Goal: Task Accomplishment & Management: Complete application form

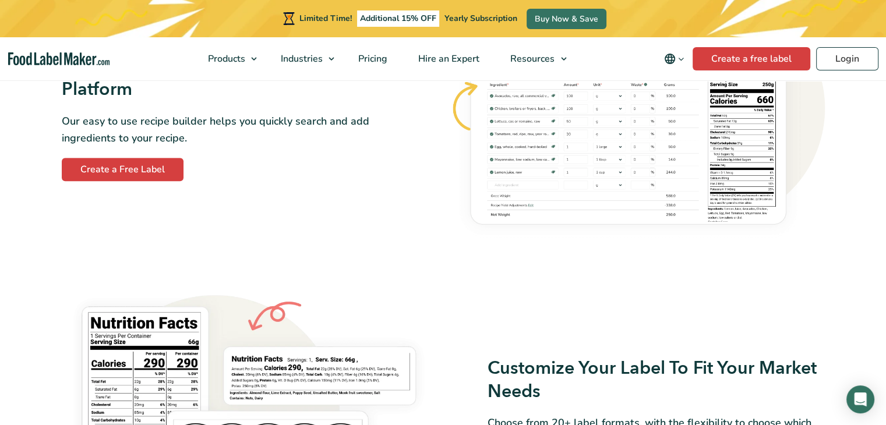
scroll to position [758, 0]
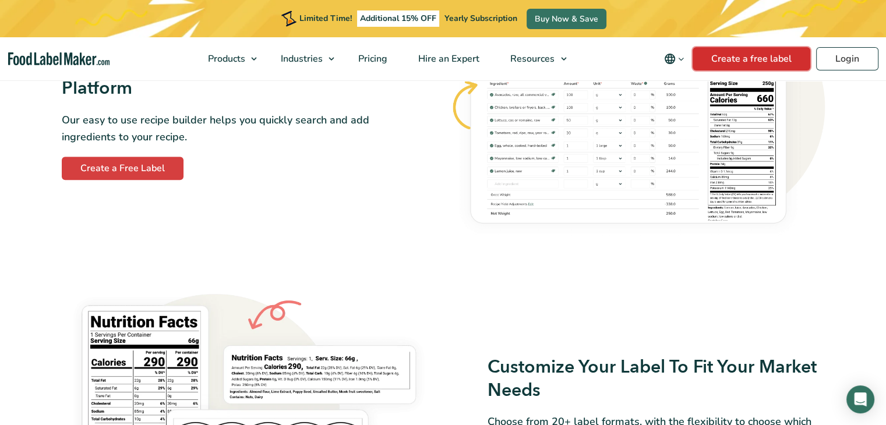
click at [798, 60] on link "Create a free label" at bounding box center [752, 58] width 118 height 23
click at [776, 62] on link "Create a free label" at bounding box center [752, 58] width 118 height 23
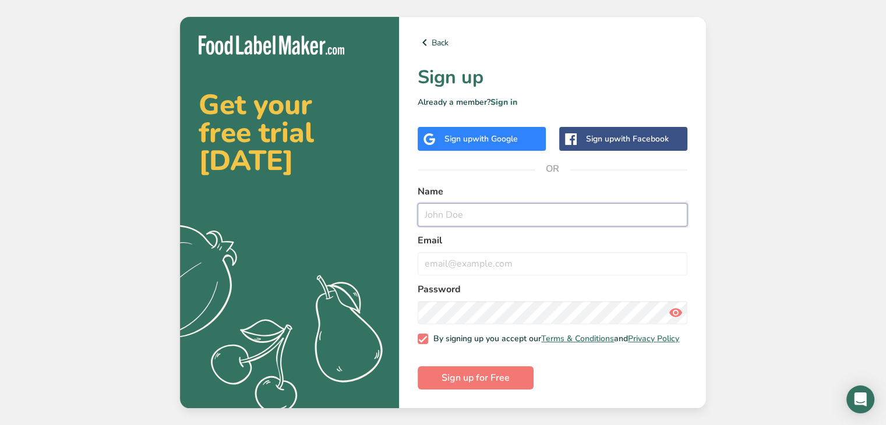
click at [499, 209] on input "text" at bounding box center [553, 214] width 270 height 23
type input "[PERSON_NAME] Goodies"
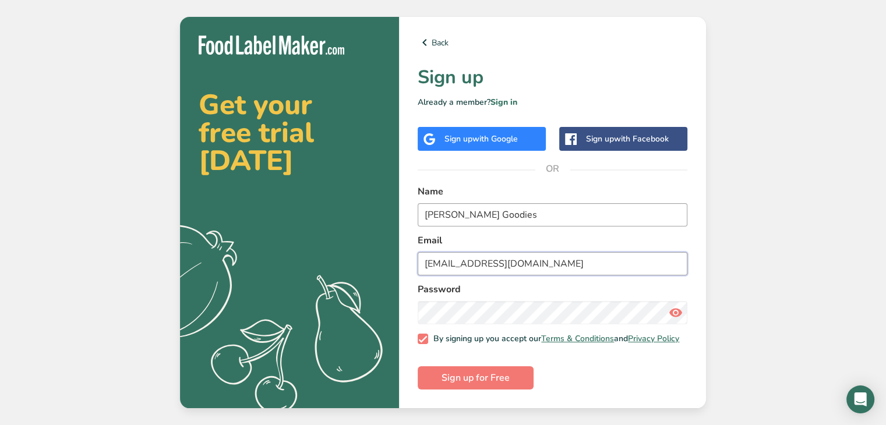
type input "carlotagoodies@gmail.com"
click at [680, 313] on icon at bounding box center [676, 312] width 14 height 21
click at [472, 381] on span "Sign up for Free" at bounding box center [476, 378] width 68 height 14
click at [472, 381] on form "Name Carlota Goodies Email carlotagoodies@gmail.com Password By signing up you …" at bounding box center [553, 287] width 270 height 205
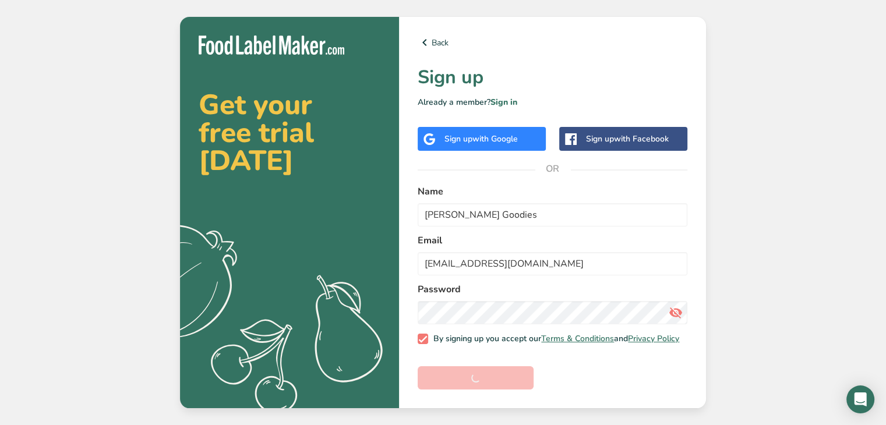
click at [472, 381] on form "Name Carlota Goodies Email carlotagoodies@gmail.com Password By signing up you …" at bounding box center [553, 287] width 270 height 205
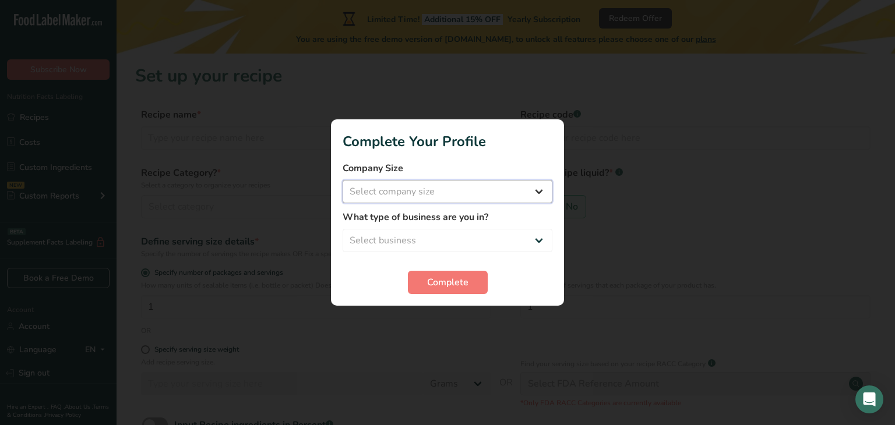
click at [438, 189] on select "Select company size Fewer than 10 Employees 10 to 50 Employees 51 to 500 Employ…" at bounding box center [448, 191] width 210 height 23
select select "1"
click at [343, 180] on select "Select company size Fewer than 10 Employees 10 to 50 Employees 51 to 500 Employ…" at bounding box center [448, 191] width 210 height 23
click at [442, 239] on select "Select business Packaged Food Manufacturer Restaurant & Cafe Bakery Meal Plans …" at bounding box center [448, 240] width 210 height 23
select select "3"
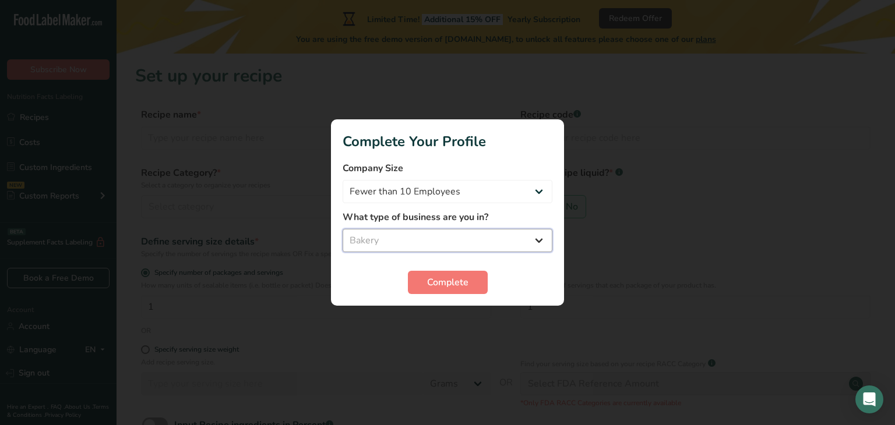
click at [343, 229] on select "Select business Packaged Food Manufacturer Restaurant & Cafe Bakery Meal Plans …" at bounding box center [448, 240] width 210 height 23
click at [429, 282] on span "Complete" at bounding box center [447, 283] width 41 height 14
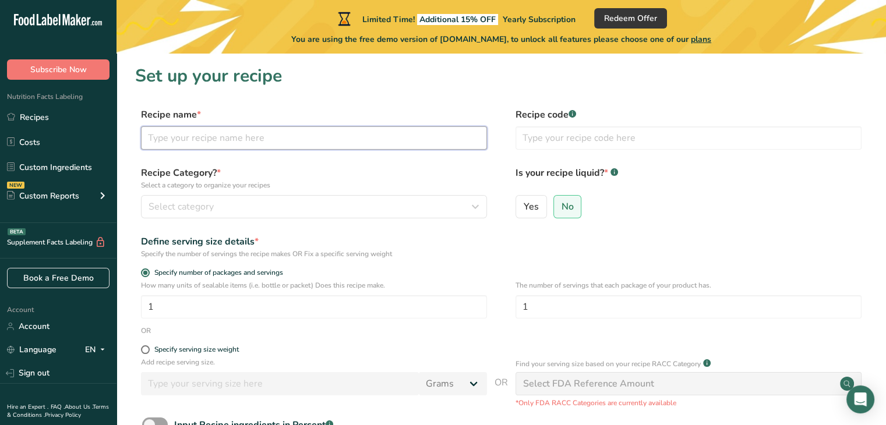
click at [307, 133] on input "text" at bounding box center [314, 137] width 346 height 23
click at [307, 132] on input "P" at bounding box center [314, 137] width 346 height 23
type input "Peruvian Alfajores"
click at [621, 142] on input "text" at bounding box center [689, 137] width 346 height 23
type input "#1"
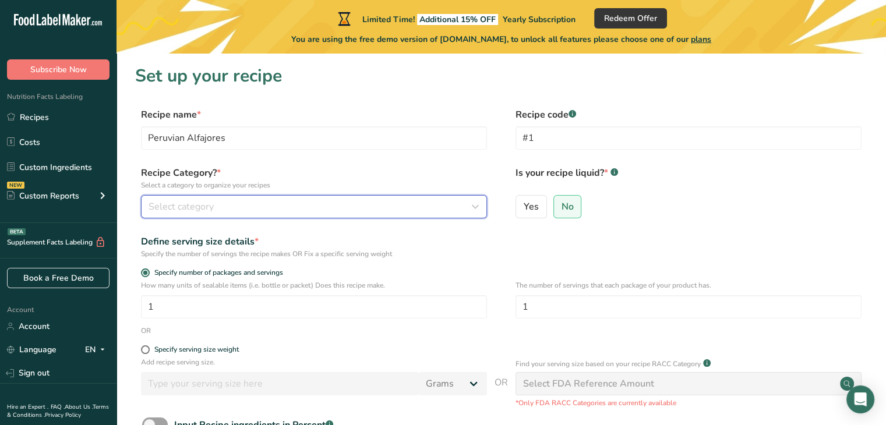
click at [181, 208] on span "Select category" at bounding box center [181, 207] width 65 height 14
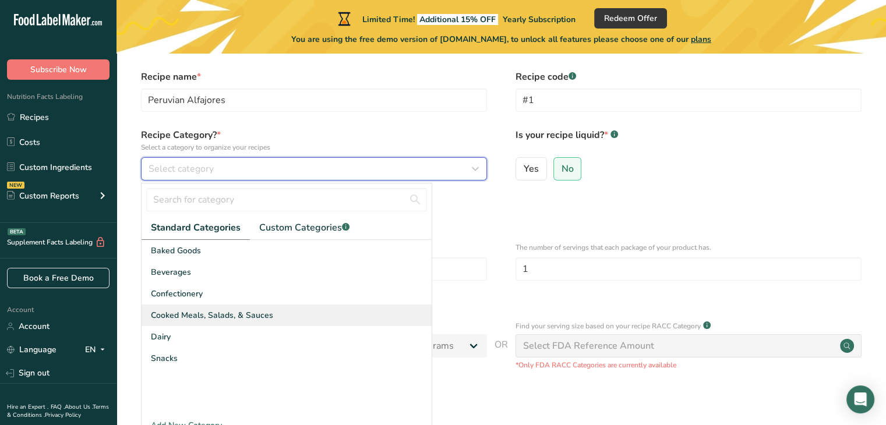
scroll to position [58, 0]
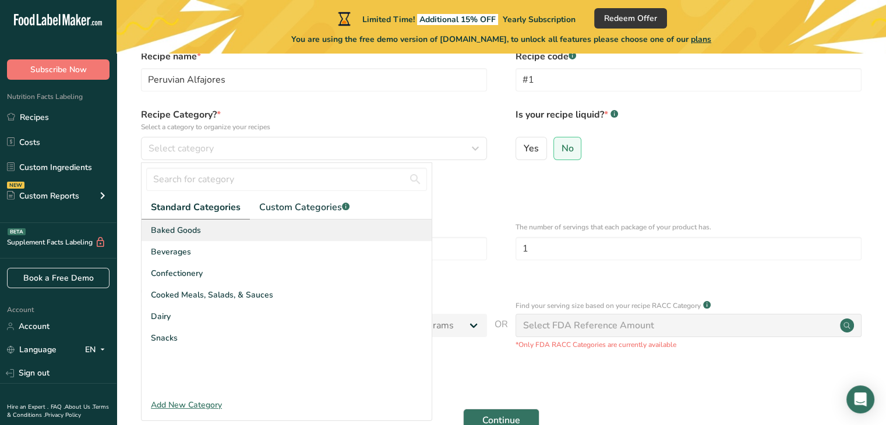
click at [209, 235] on div "Baked Goods" at bounding box center [287, 231] width 290 height 22
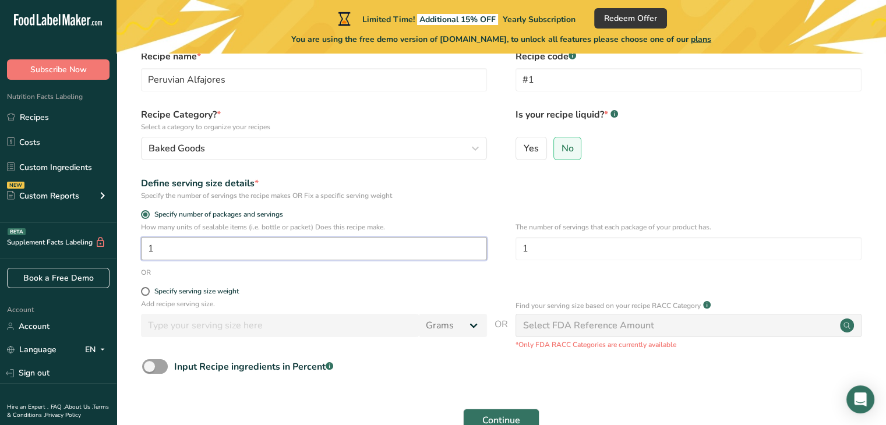
drag, startPoint x: 184, startPoint y: 252, endPoint x: 91, endPoint y: 252, distance: 92.7
click at [91, 252] on div ".a-20{fill:#fff;} Subscribe Now Nutrition Facts Labeling Recipes Costs Custom I…" at bounding box center [443, 219] width 886 height 554
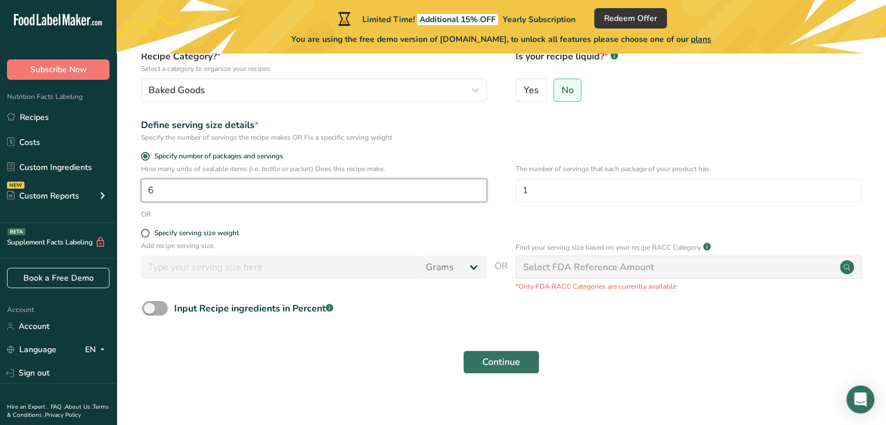
type input "6"
click at [167, 310] on span at bounding box center [155, 308] width 26 height 15
click at [150, 310] on input "Input Recipe ingredients in Percent .a-a{fill:#347362;}.b-a{fill:#fff;}" at bounding box center [146, 309] width 8 height 8
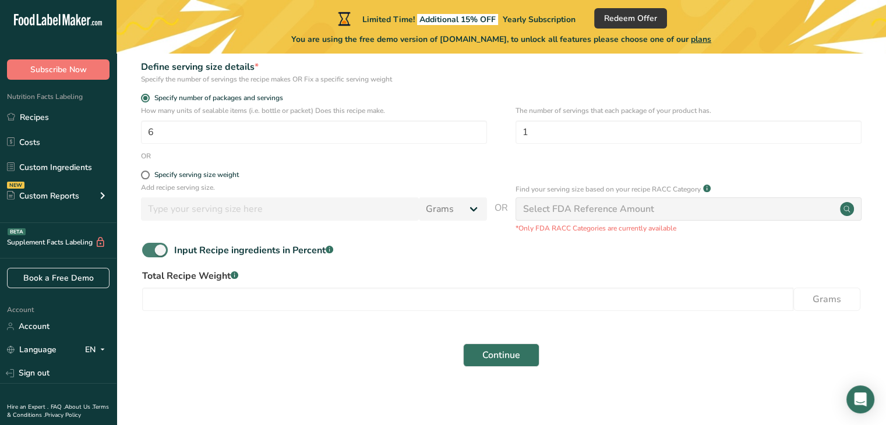
click at [153, 243] on span at bounding box center [155, 250] width 26 height 15
click at [150, 247] on input "Input Recipe ingredients in Percent .a-a{fill:#347362;}.b-a{fill:#fff;}" at bounding box center [146, 251] width 8 height 8
checkbox input "false"
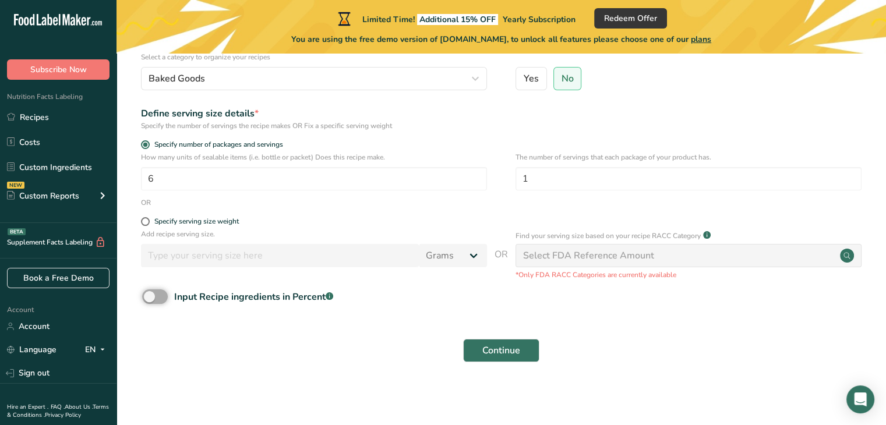
scroll to position [128, 0]
click at [494, 346] on span "Continue" at bounding box center [502, 351] width 38 height 14
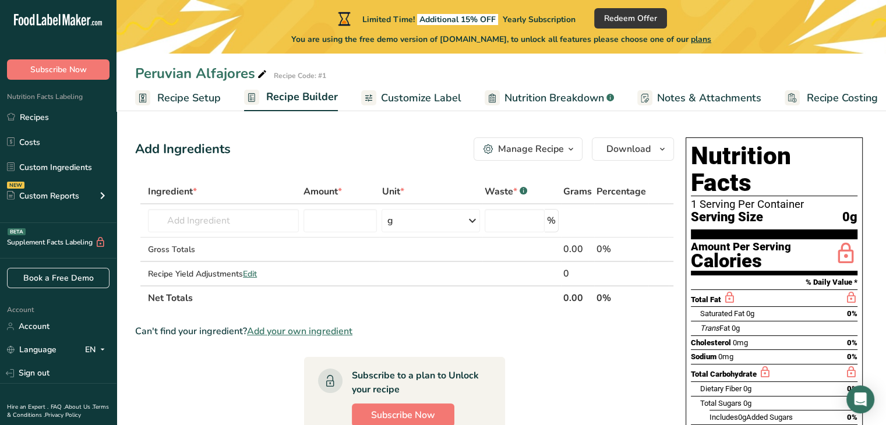
scroll to position [58, 0]
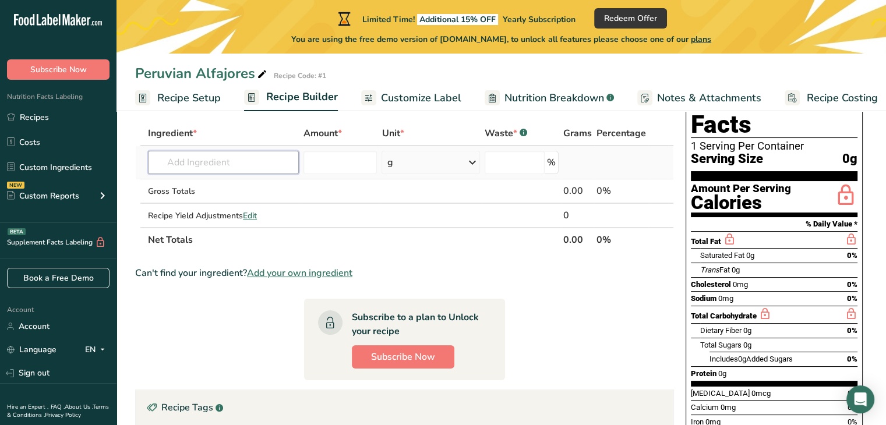
click at [190, 159] on input "text" at bounding box center [223, 162] width 151 height 23
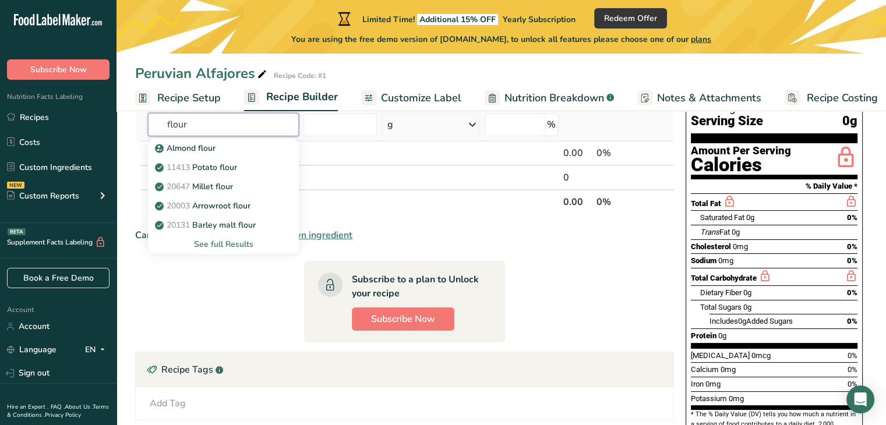
scroll to position [117, 0]
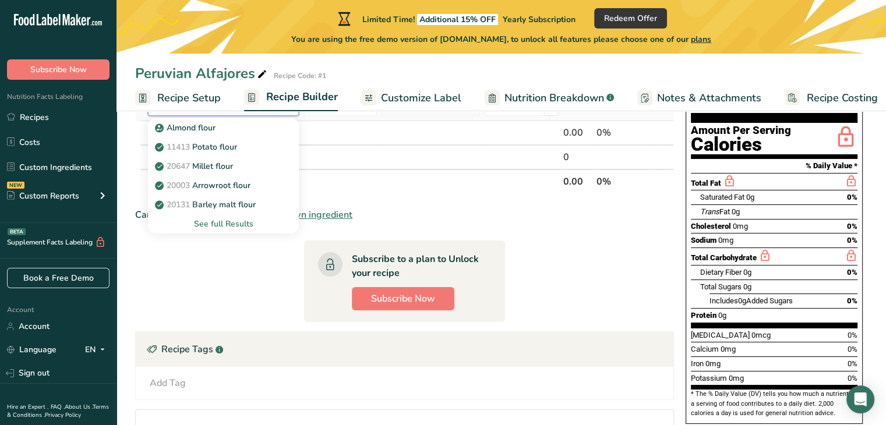
type input "flour"
click at [240, 226] on div "See full Results" at bounding box center [223, 224] width 132 height 12
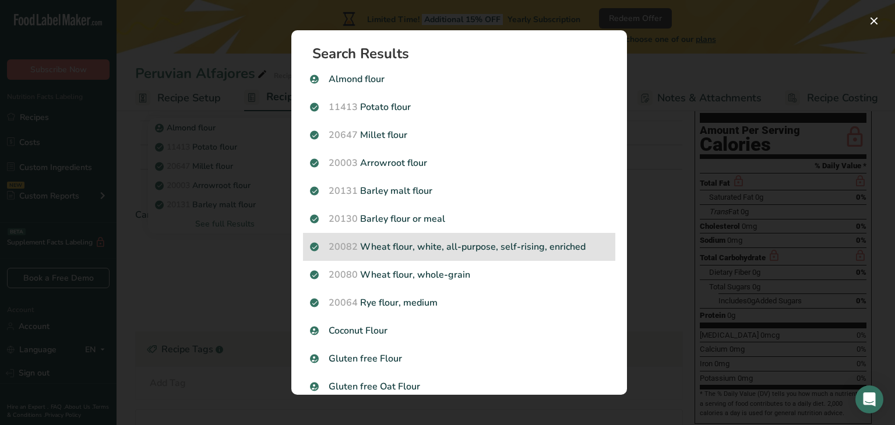
click at [473, 248] on p "20082 Wheat flour, white, all-purpose, self-rising, enriched" at bounding box center [459, 247] width 298 height 14
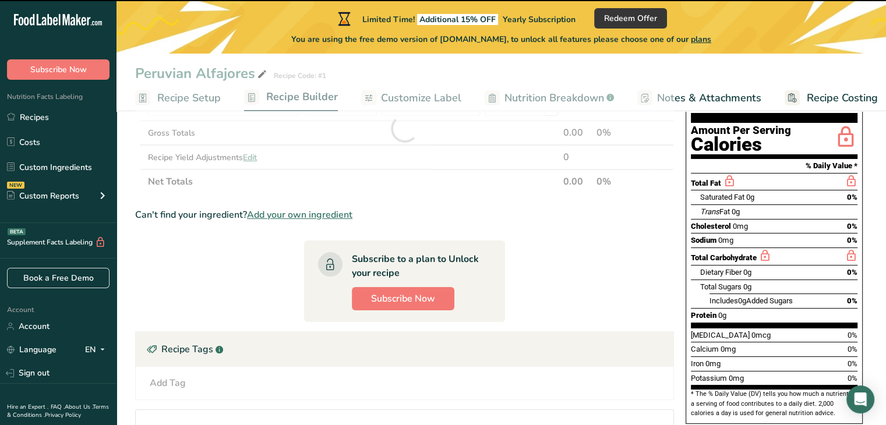
scroll to position [55, 0]
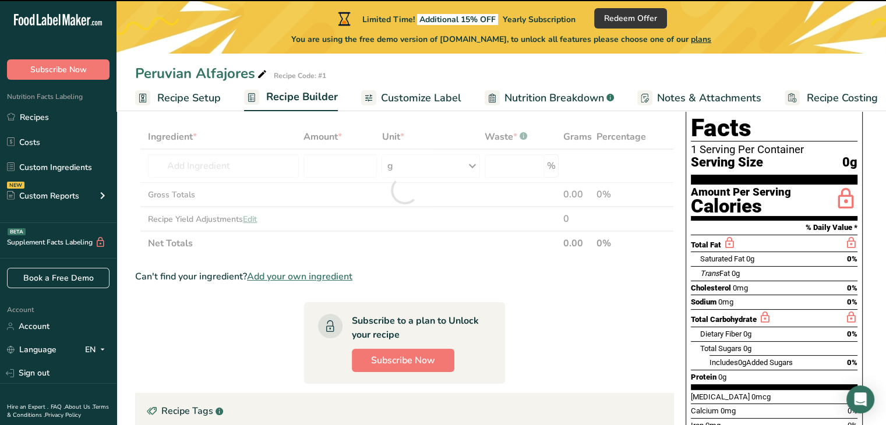
type input "0"
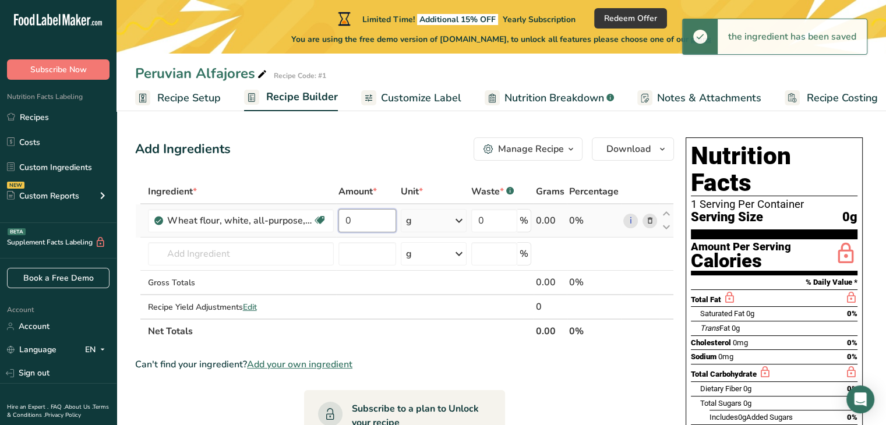
click at [376, 226] on input "0" at bounding box center [368, 220] width 58 height 23
drag, startPoint x: 375, startPoint y: 224, endPoint x: 331, endPoint y: 230, distance: 44.1
click at [331, 230] on tr "Wheat flour, white, all-purpose, self-rising, enriched Dairy free Vegan Vegetar…" at bounding box center [405, 221] width 538 height 33
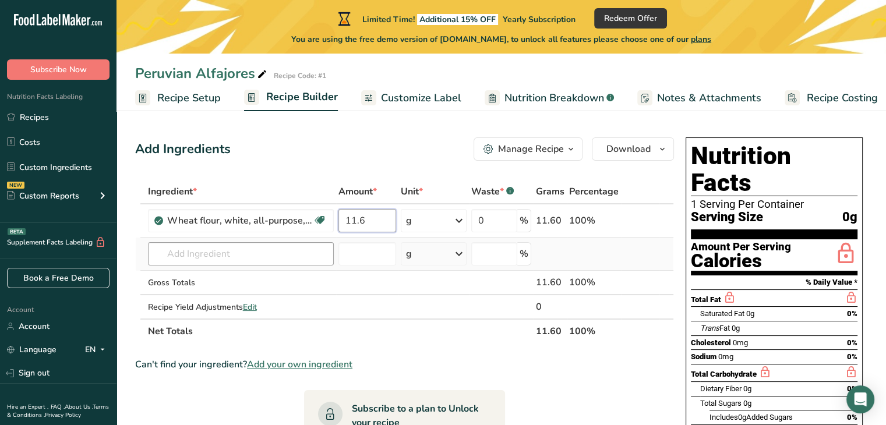
type input "11.6"
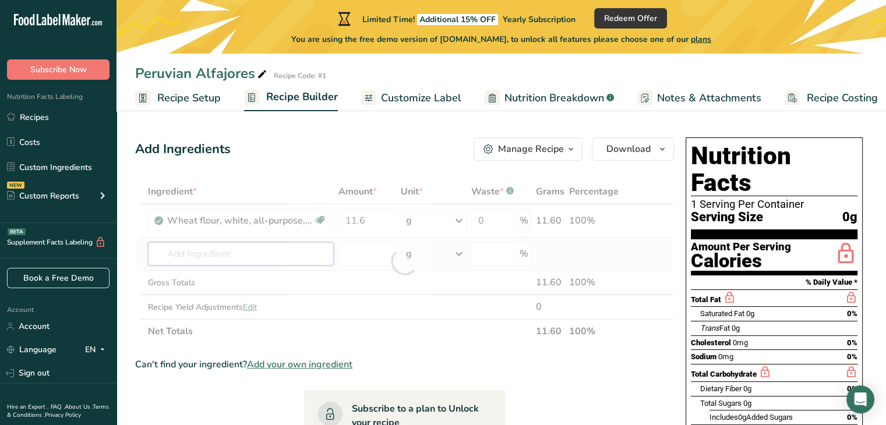
click at [299, 254] on div "Ingredient * Amount * Unit * Waste * .a-a{fill:#347362;}.b-a{fill:#fff;} Grams …" at bounding box center [404, 262] width 539 height 164
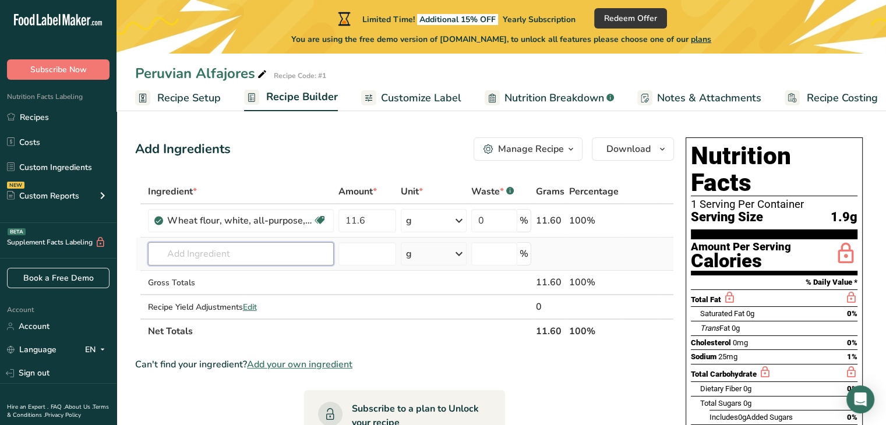
click at [264, 250] on input "text" at bounding box center [241, 253] width 186 height 23
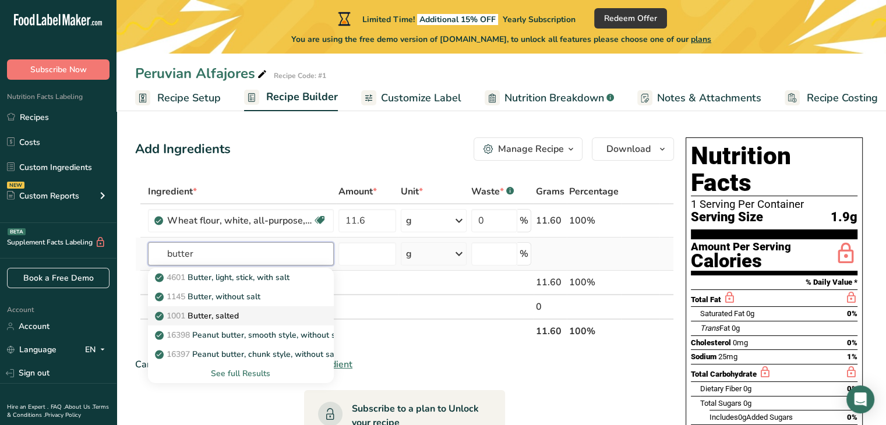
type input "butter"
click at [237, 315] on p "1001 Butter, salted" at bounding box center [198, 316] width 82 height 12
type input "Butter, salted"
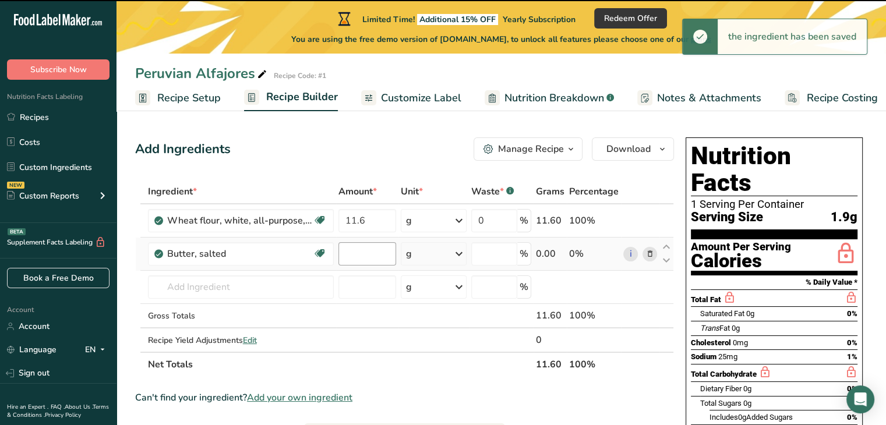
type input "0"
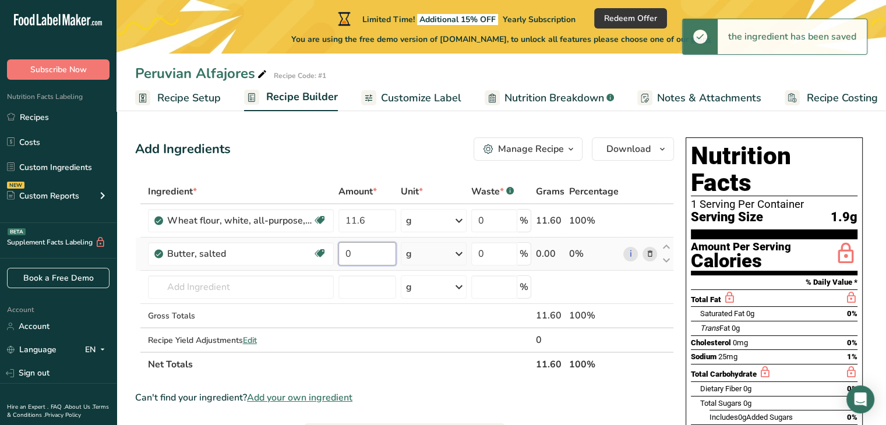
click at [368, 259] on input "0" at bounding box center [368, 253] width 58 height 23
drag, startPoint x: 368, startPoint y: 259, endPoint x: 339, endPoint y: 259, distance: 29.1
click at [339, 259] on input "0" at bounding box center [368, 253] width 58 height 23
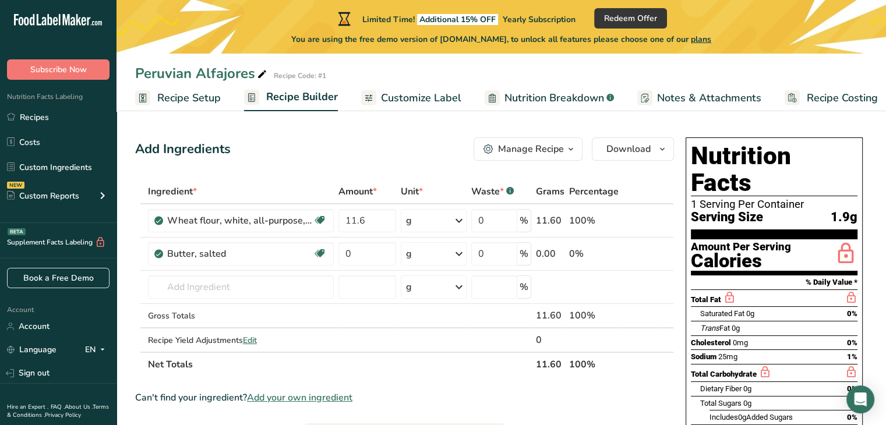
click at [571, 150] on icon "button" at bounding box center [571, 149] width 9 height 15
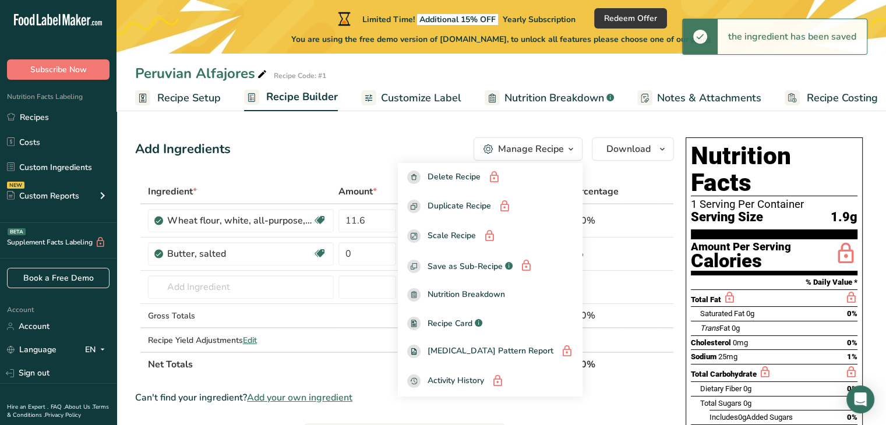
click at [571, 150] on icon "button" at bounding box center [571, 149] width 9 height 15
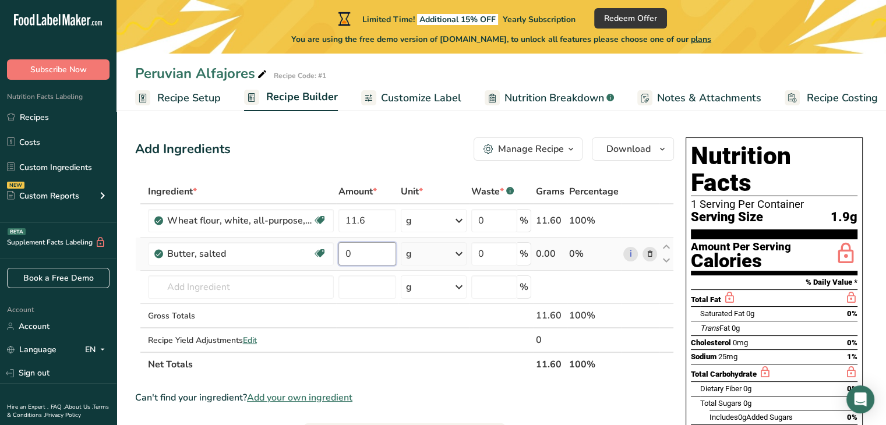
click at [368, 249] on input "0" at bounding box center [368, 253] width 58 height 23
drag, startPoint x: 368, startPoint y: 249, endPoint x: 335, endPoint y: 255, distance: 33.7
click at [335, 255] on tr "Butter, salted Gluten free Vegetarian Soy free 0 g Portions 1 pat (1" sq, 1/3" …" at bounding box center [405, 254] width 538 height 33
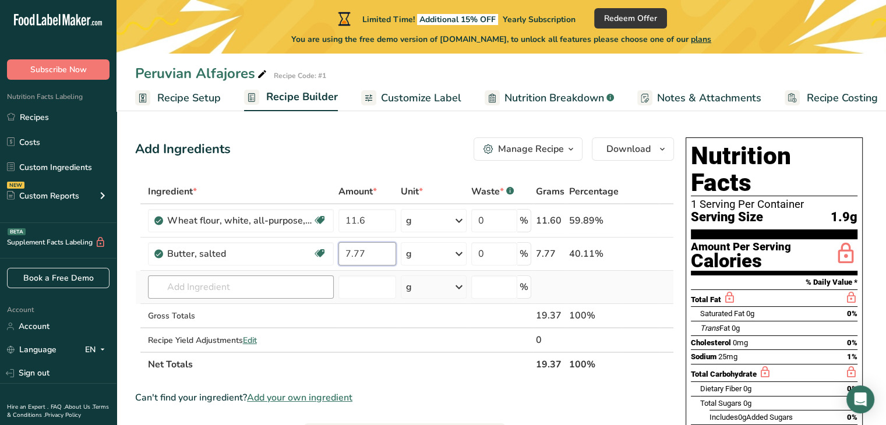
type input "7.77"
click at [290, 289] on div "Ingredient * Amount * Unit * Waste * .a-a{fill:#347362;}.b-a{fill:#fff;} Grams …" at bounding box center [404, 279] width 539 height 198
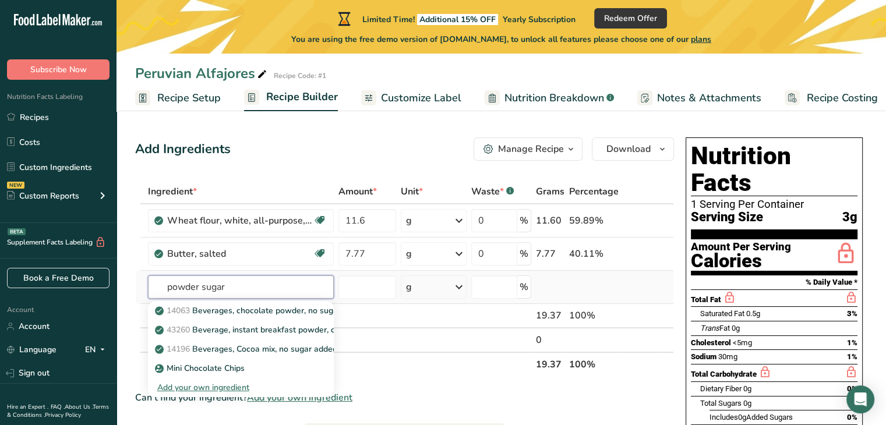
type input "powder sugar"
click at [222, 388] on div "Add your own ingredient" at bounding box center [240, 388] width 167 height 12
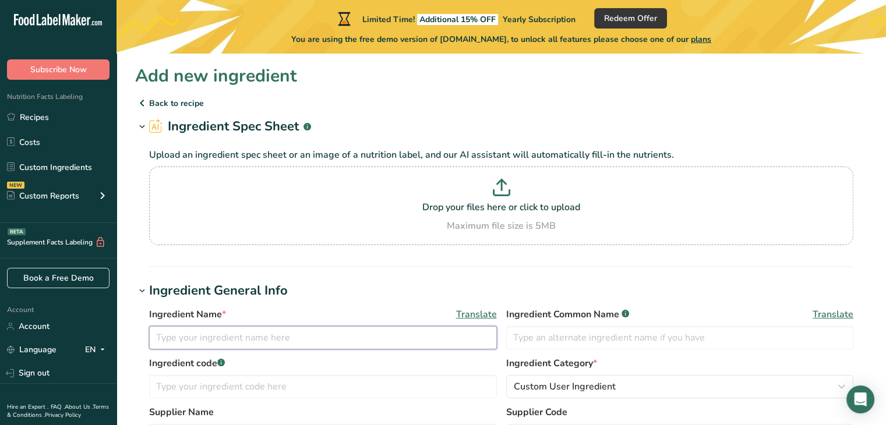
click at [295, 339] on input "text" at bounding box center [323, 337] width 348 height 23
click at [173, 104] on p "Back to recipe" at bounding box center [501, 103] width 733 height 14
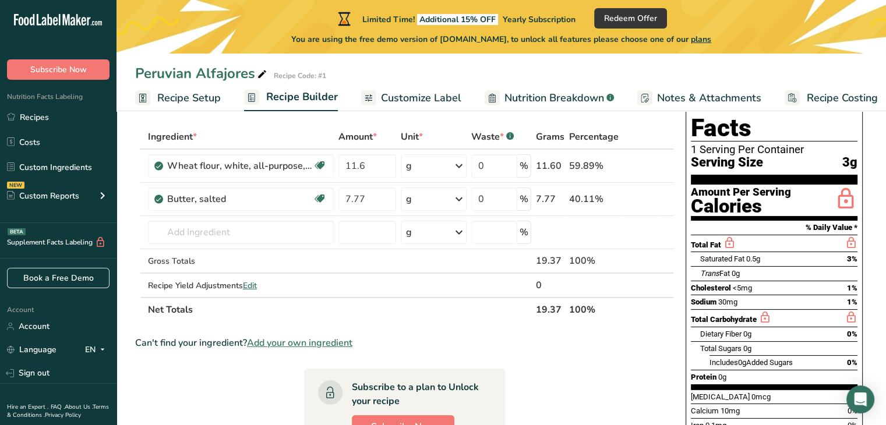
scroll to position [68, 0]
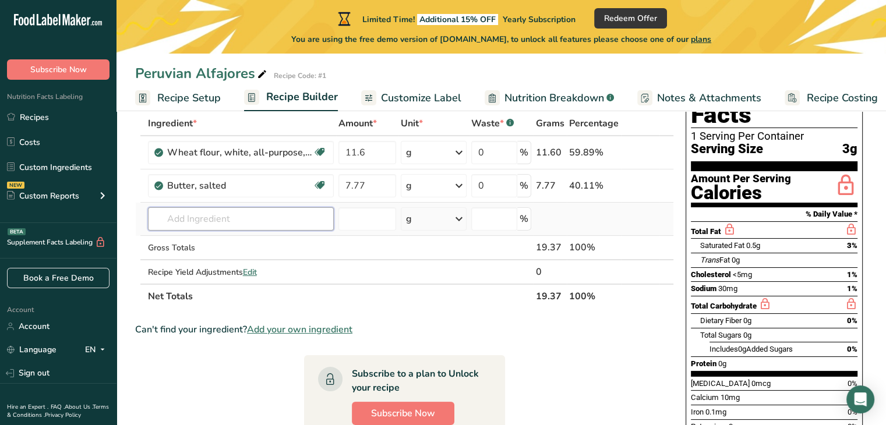
click at [198, 217] on input "text" at bounding box center [241, 218] width 186 height 23
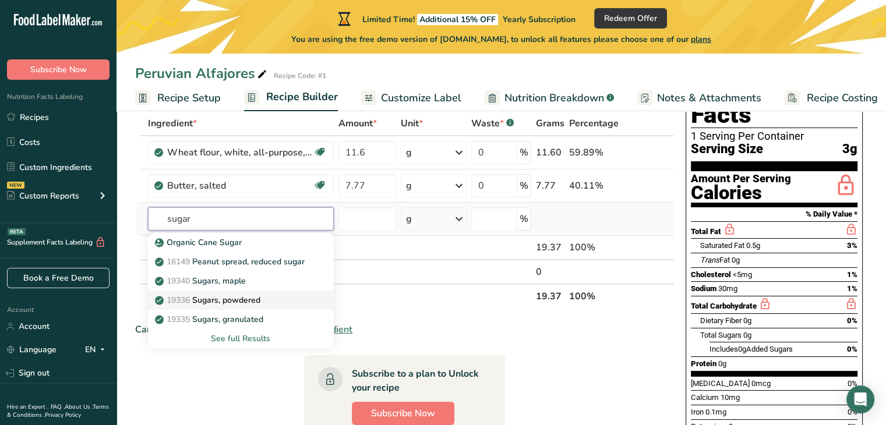
type input "sugar"
click at [270, 306] on link "19336 Sugars, powdered" at bounding box center [241, 300] width 186 height 19
type input "Sugars, powdered"
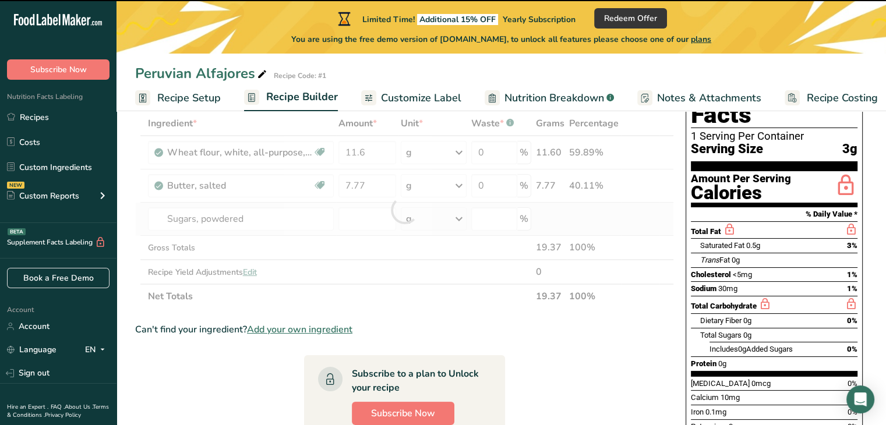
type input "0"
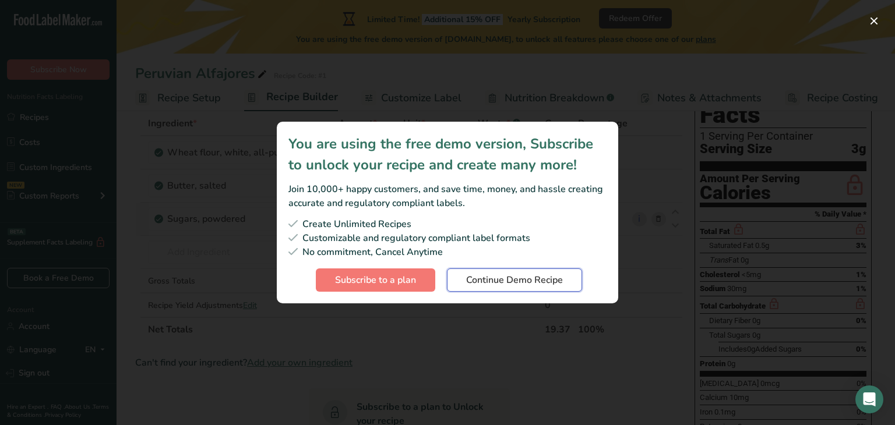
click at [480, 280] on span "Continue Demo Recipe" at bounding box center [514, 280] width 97 height 14
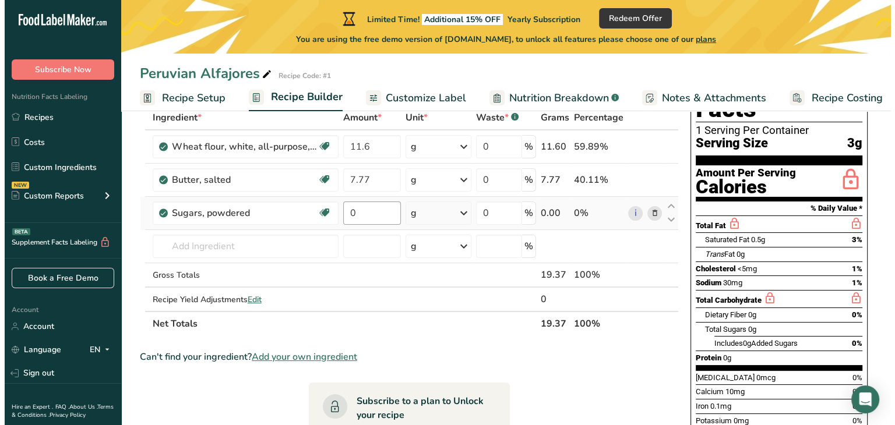
scroll to position [73, 0]
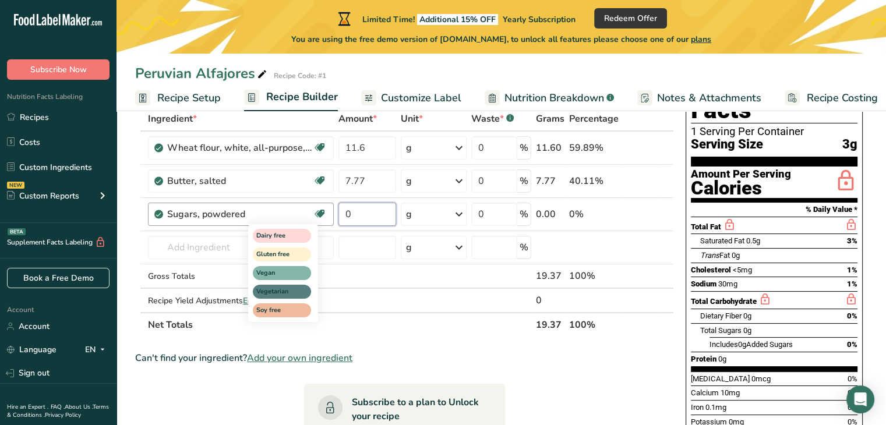
drag, startPoint x: 353, startPoint y: 210, endPoint x: 318, endPoint y: 212, distance: 35.6
click at [318, 212] on tr "Sugars, powdered Dairy free Gluten free Vegan Vegetarian Soy free 0 g Portions …" at bounding box center [405, 214] width 538 height 33
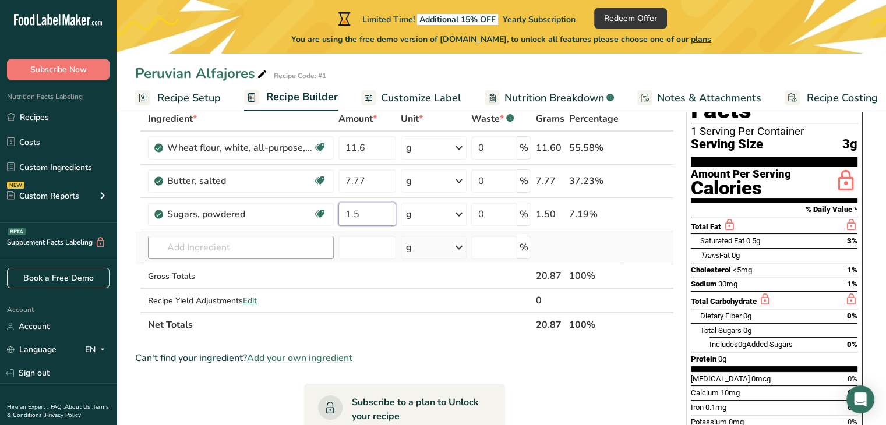
type input "1.5"
click at [227, 248] on div "Ingredient * Amount * Unit * Waste * .a-a{fill:#347362;}.b-a{fill:#fff;} Grams …" at bounding box center [404, 222] width 539 height 231
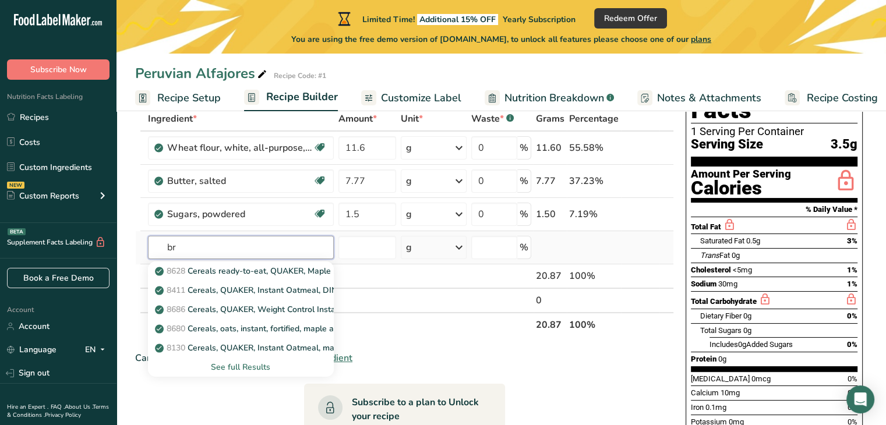
type input "b"
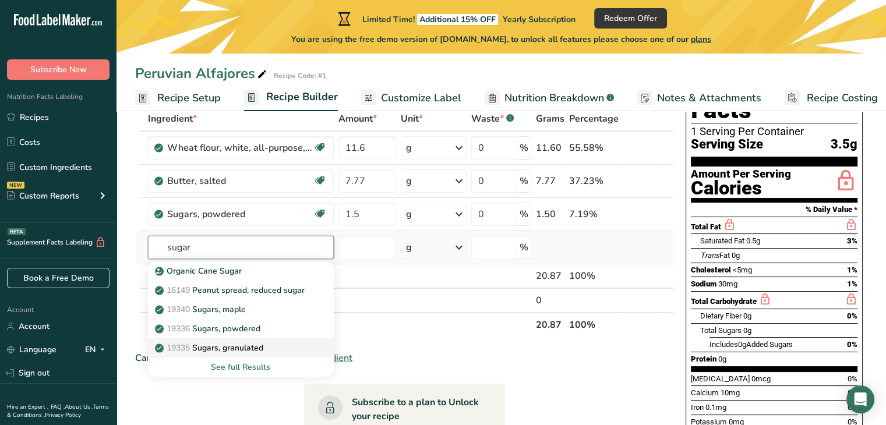
type input "sugar"
click at [245, 349] on p "19335 Sugars, granulated" at bounding box center [210, 348] width 106 height 12
type input "Sugars, granulated"
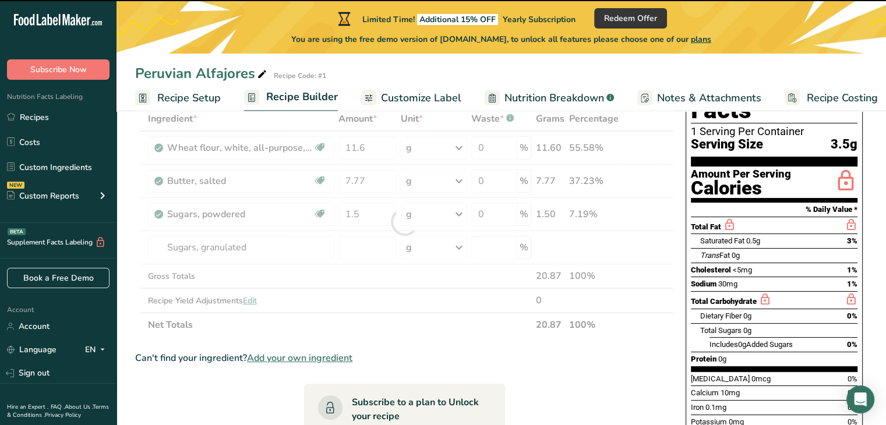
type input "0"
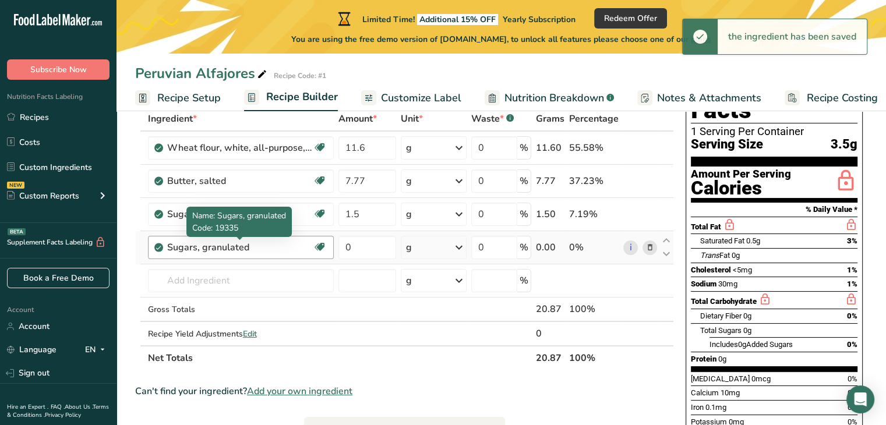
click at [265, 243] on div "Sugars, granulated" at bounding box center [240, 248] width 146 height 14
click at [242, 249] on div "Sugars, granulated" at bounding box center [240, 248] width 146 height 14
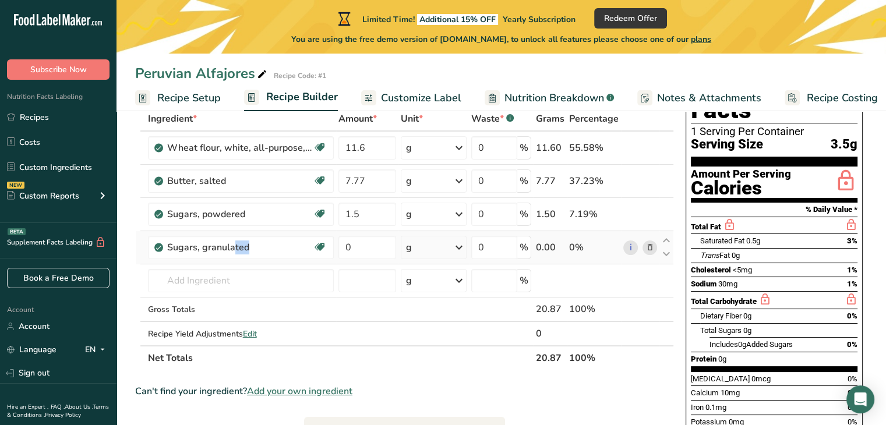
click at [650, 245] on icon at bounding box center [650, 248] width 8 height 12
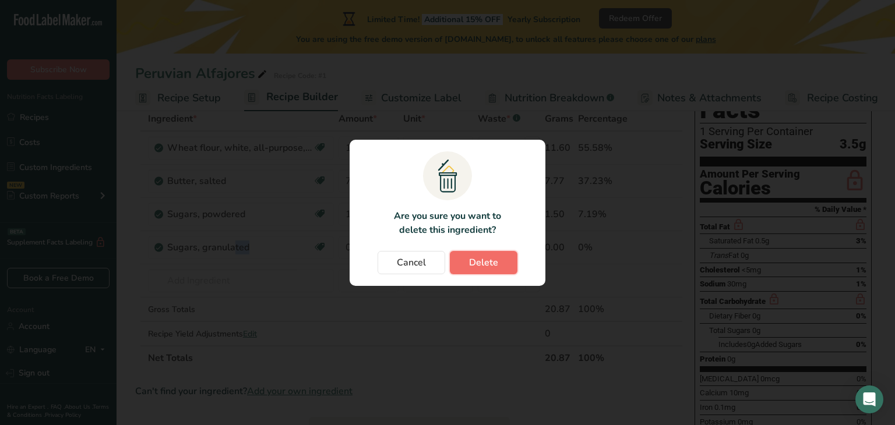
click at [483, 262] on span "Delete" at bounding box center [483, 263] width 29 height 14
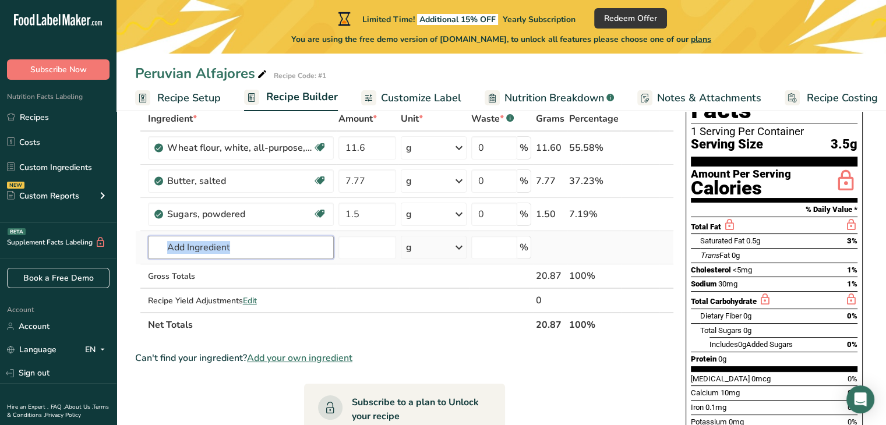
click at [216, 240] on input "text" at bounding box center [241, 247] width 186 height 23
type input "u"
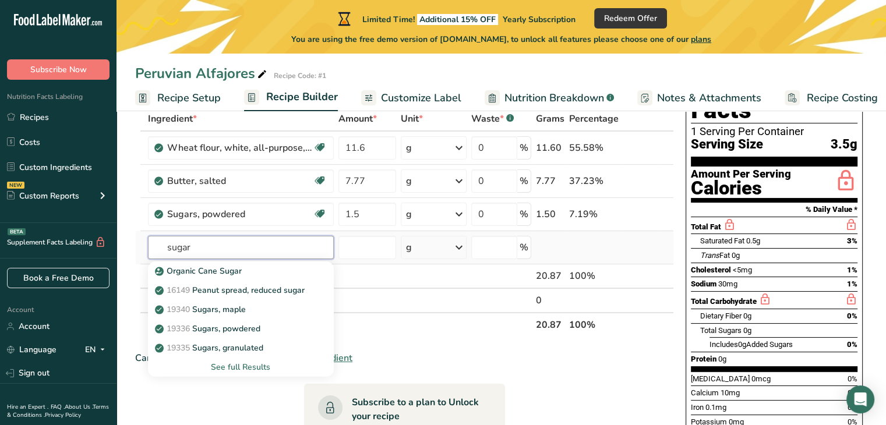
type input "sugar"
click at [241, 371] on div "See full Results" at bounding box center [240, 367] width 167 height 12
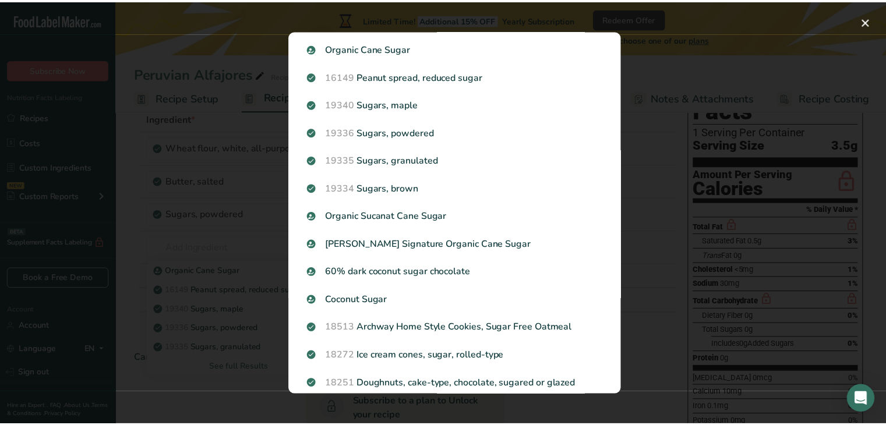
scroll to position [0, 0]
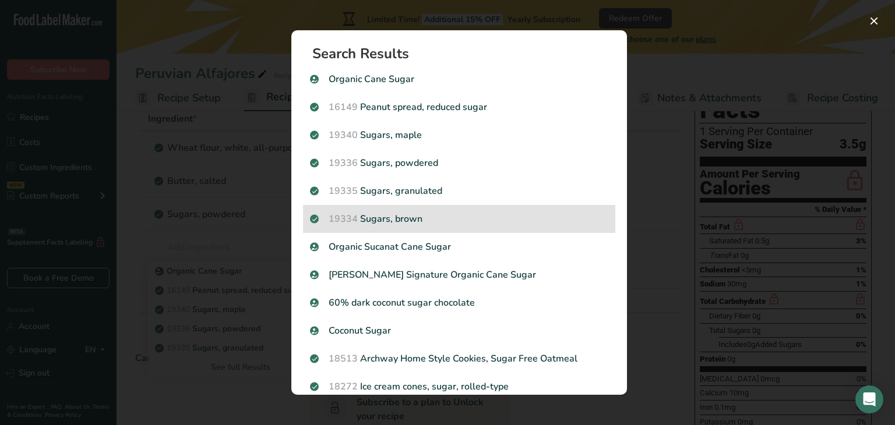
click at [472, 219] on p "19334 Sugars, brown" at bounding box center [459, 219] width 298 height 14
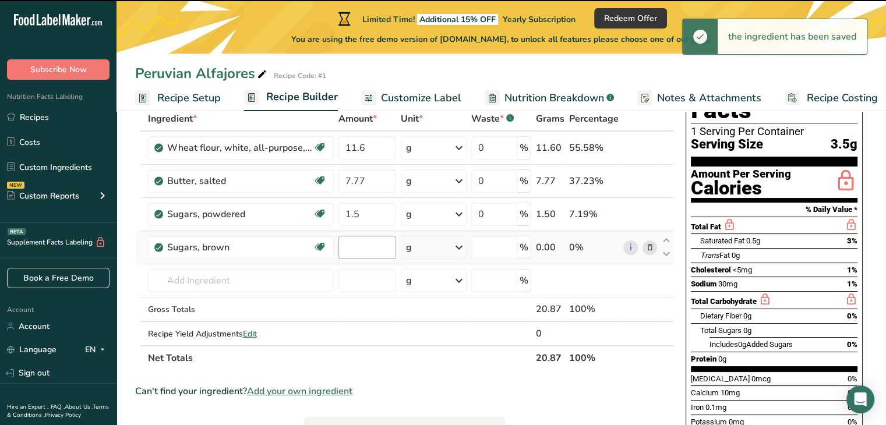
type input "0"
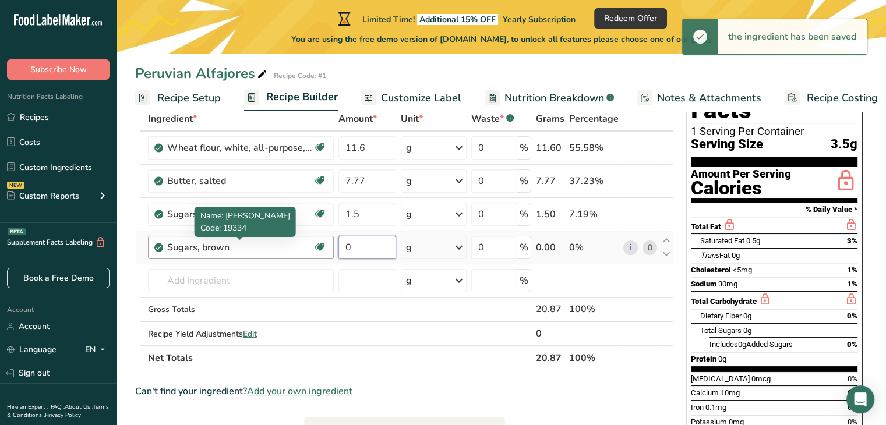
drag, startPoint x: 372, startPoint y: 248, endPoint x: 293, endPoint y: 244, distance: 79.4
click at [293, 244] on tr "Sugars, brown Dairy free Gluten free Vegan Vegetarian Soy free 0 g Portions 1 t…" at bounding box center [405, 247] width 538 height 33
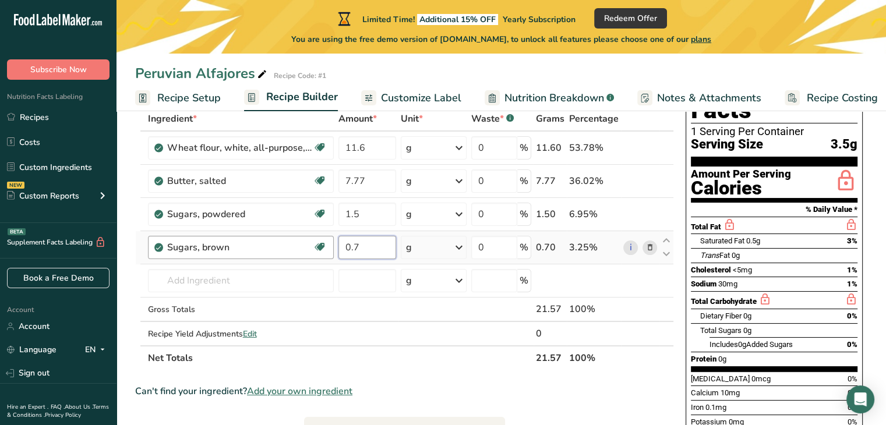
type input "0"
type input "0.44"
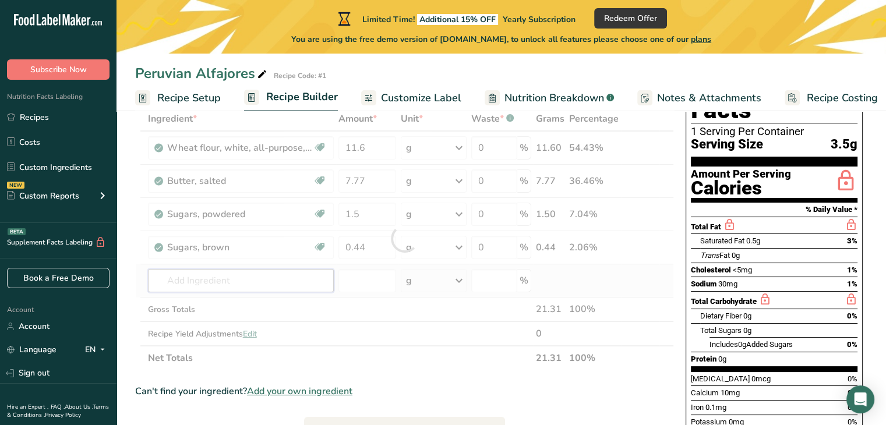
click at [273, 275] on div "Ingredient * Amount * Unit * Waste * .a-a{fill:#347362;}.b-a{fill:#fff;} Grams …" at bounding box center [404, 239] width 539 height 264
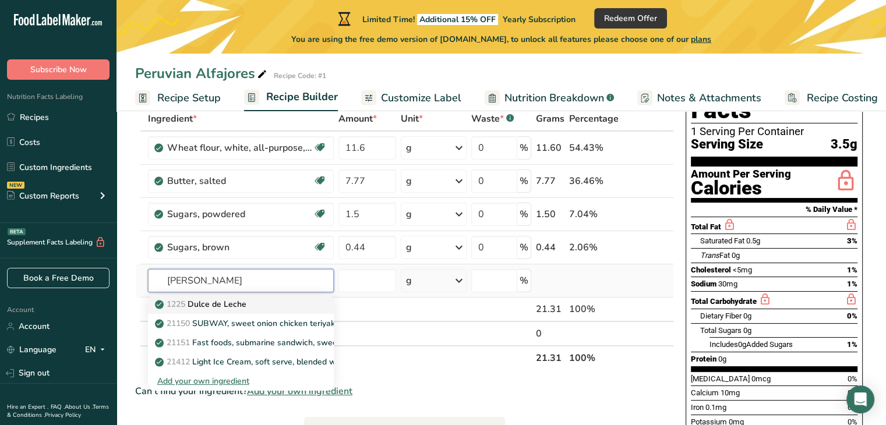
type input "dulce de lech"
click at [219, 304] on p "1225 Dulce de Leche" at bounding box center [201, 304] width 89 height 12
type input "Dulce de Leche"
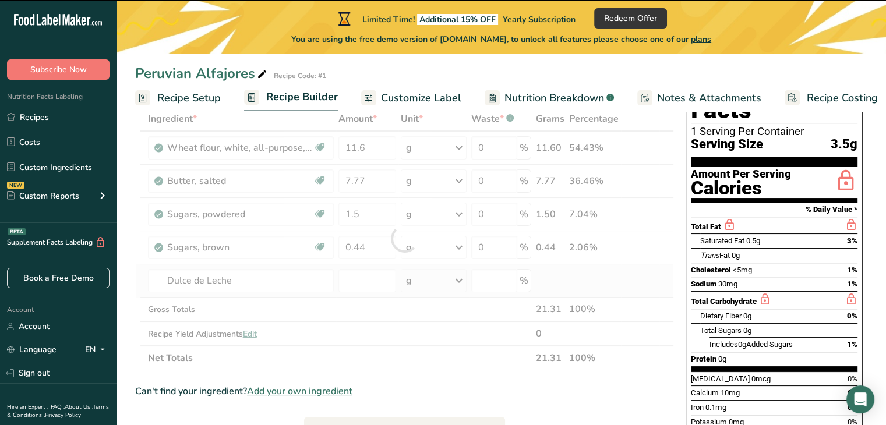
type input "0"
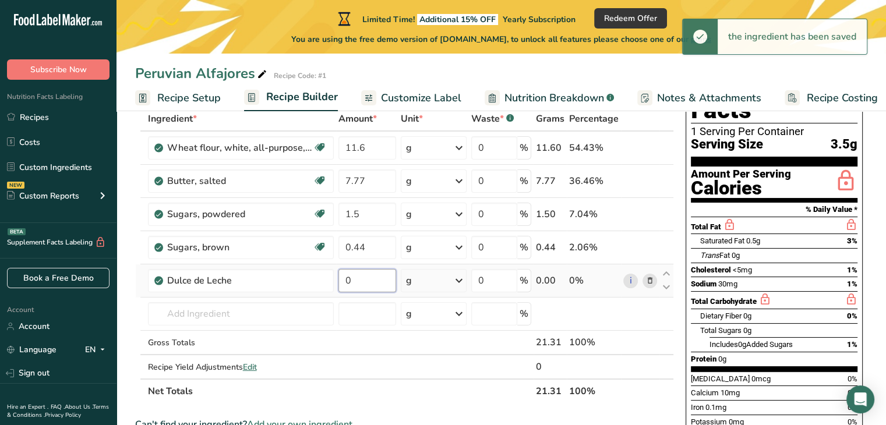
click at [375, 278] on input "0" at bounding box center [368, 280] width 58 height 23
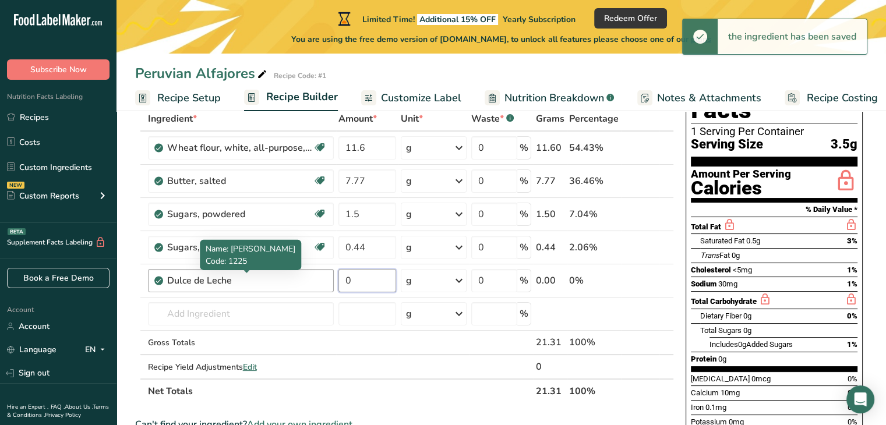
drag, startPoint x: 375, startPoint y: 278, endPoint x: 293, endPoint y: 280, distance: 82.2
click at [293, 280] on tr "Dulce de Leche 0 g Portions 1 tbsp Weight Units g kg mg See more Volume Units l…" at bounding box center [405, 281] width 538 height 33
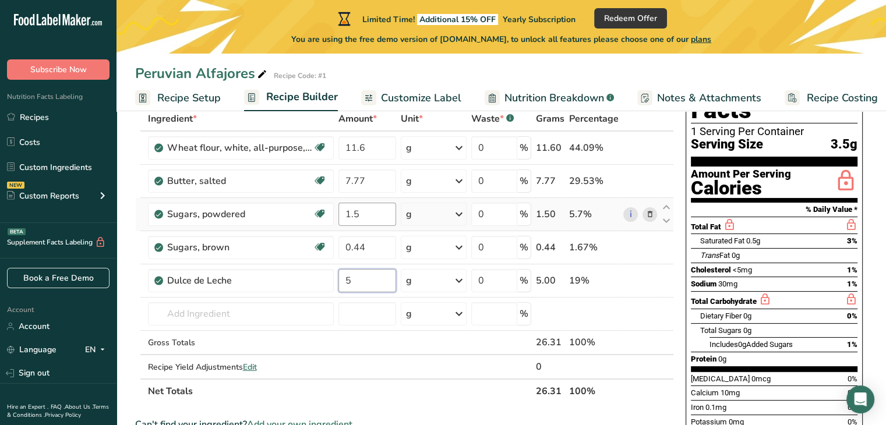
type input "5"
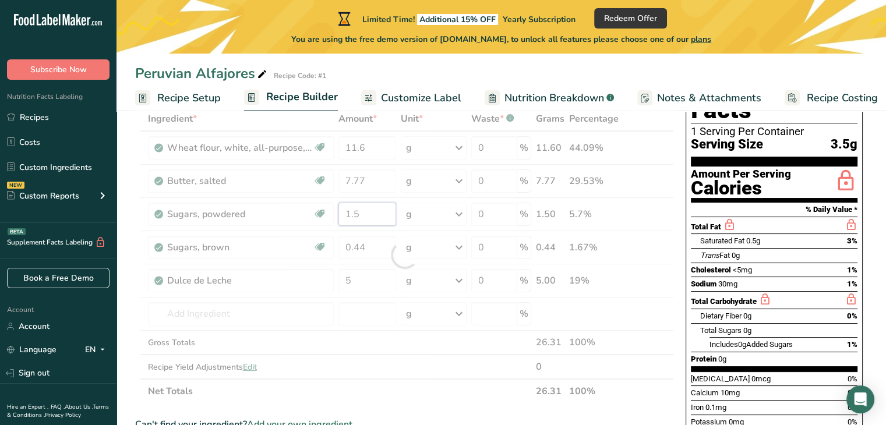
drag, startPoint x: 358, startPoint y: 212, endPoint x: 324, endPoint y: 207, distance: 34.2
click at [324, 207] on div "Ingredient * Amount * Unit * Waste * .a-a{fill:#347362;}.b-a{fill:#fff;} Grams …" at bounding box center [404, 255] width 539 height 297
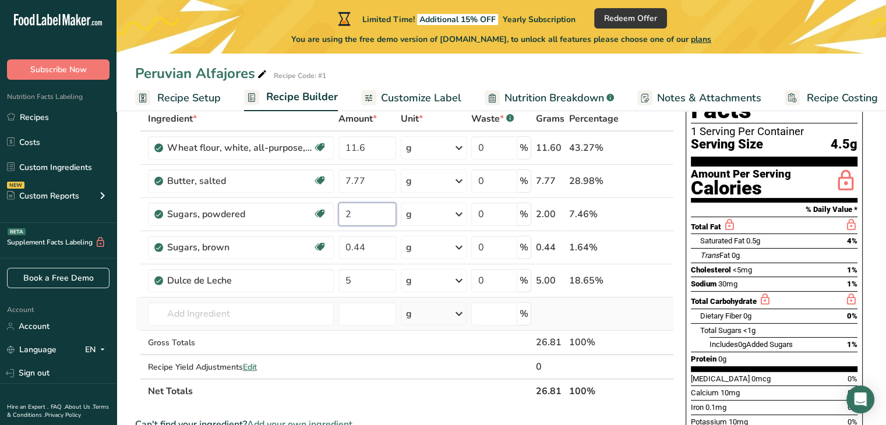
type input "2"
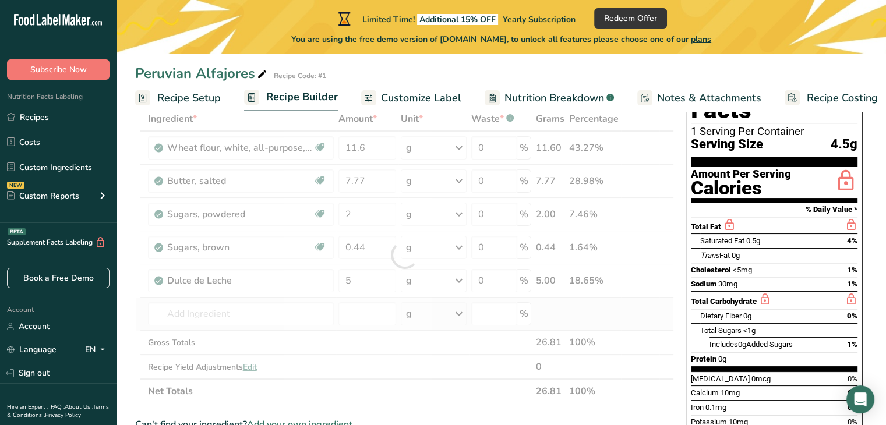
click at [629, 324] on div "Ingredient * Amount * Unit * Waste * .a-a{fill:#347362;}.b-a{fill:#fff;} Grams …" at bounding box center [404, 255] width 539 height 297
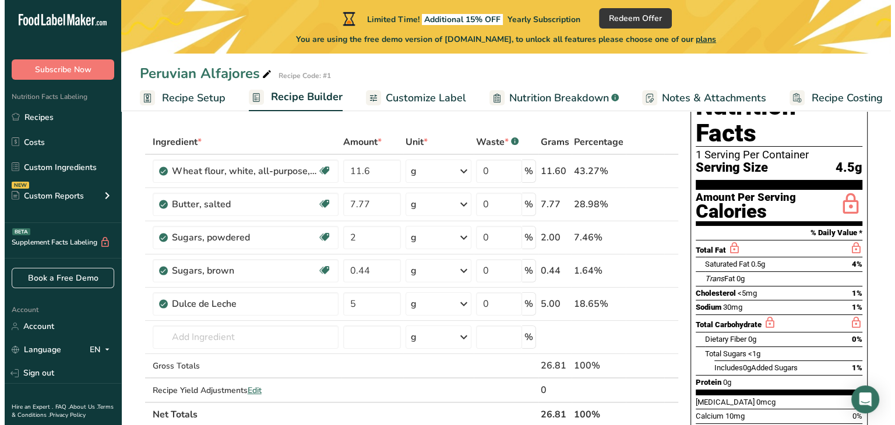
scroll to position [41, 0]
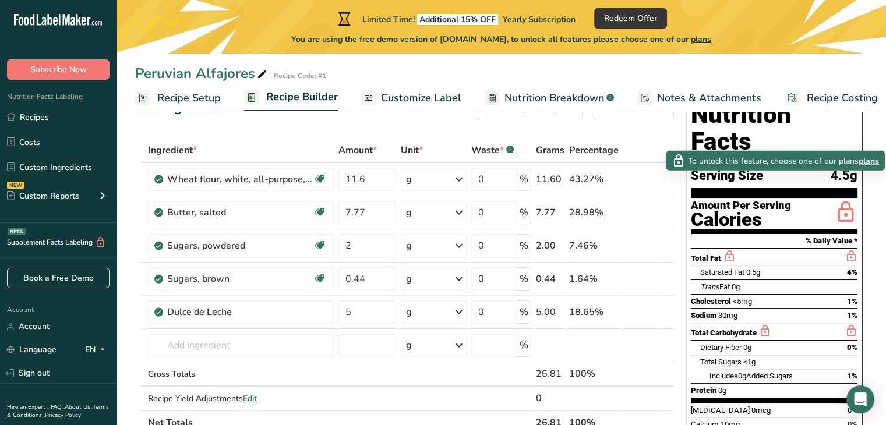
click at [847, 199] on icon at bounding box center [846, 212] width 23 height 27
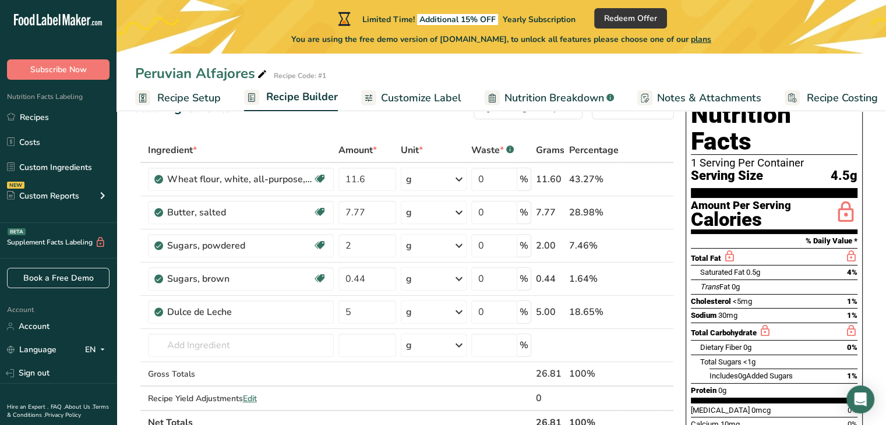
click at [847, 199] on icon at bounding box center [846, 212] width 23 height 27
click at [100, 66] on button "Subscribe Now" at bounding box center [58, 69] width 103 height 20
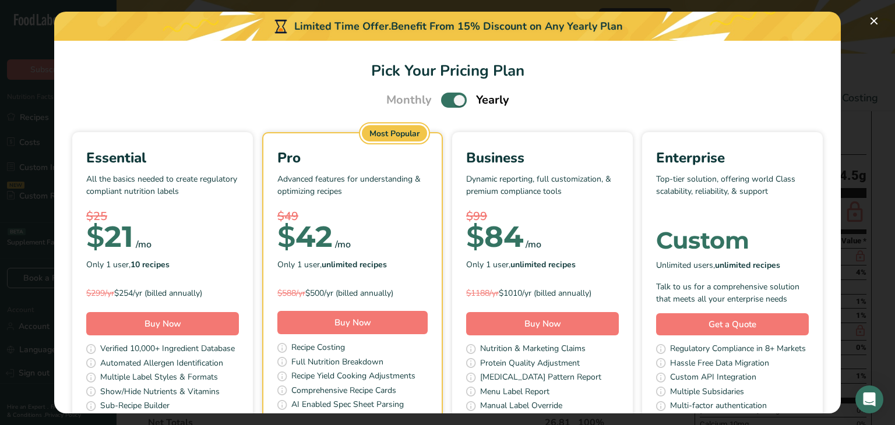
click at [450, 98] on span "Pick Your Pricing Plan Modal" at bounding box center [454, 100] width 26 height 15
click at [449, 98] on input "Pick Your Pricing Plan Modal" at bounding box center [445, 101] width 8 height 8
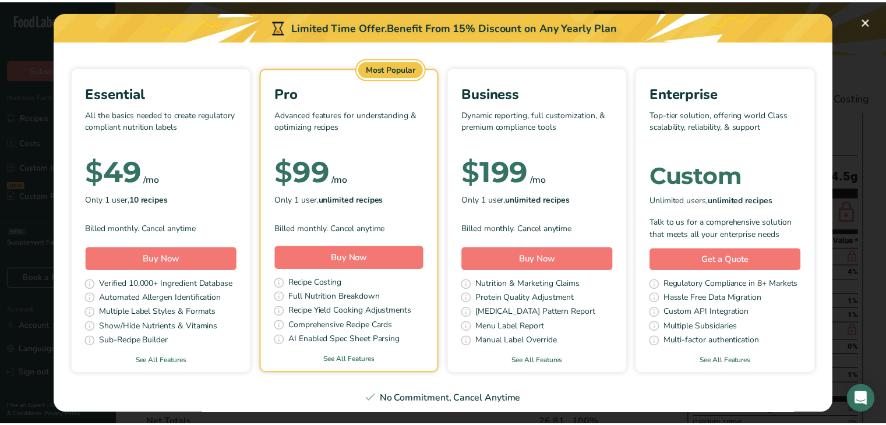
scroll to position [0, 0]
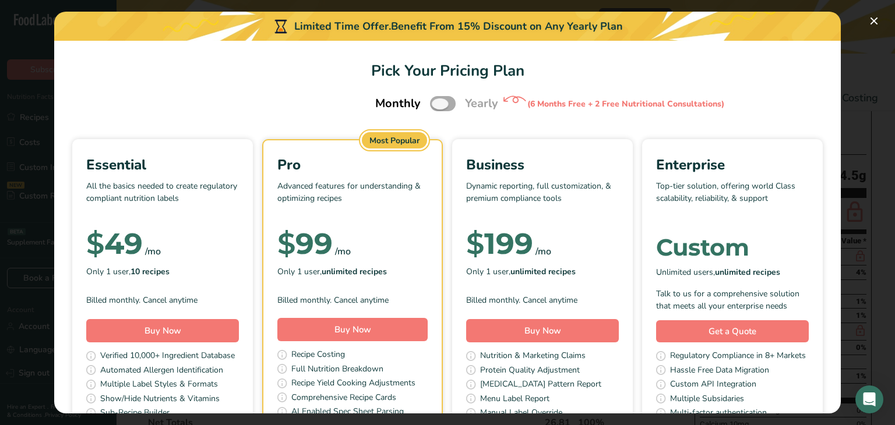
click at [438, 103] on span "Pick Your Pricing Plan Modal" at bounding box center [443, 103] width 26 height 15
click at [438, 103] on input "Pick Your Pricing Plan Modal" at bounding box center [434, 104] width 8 height 8
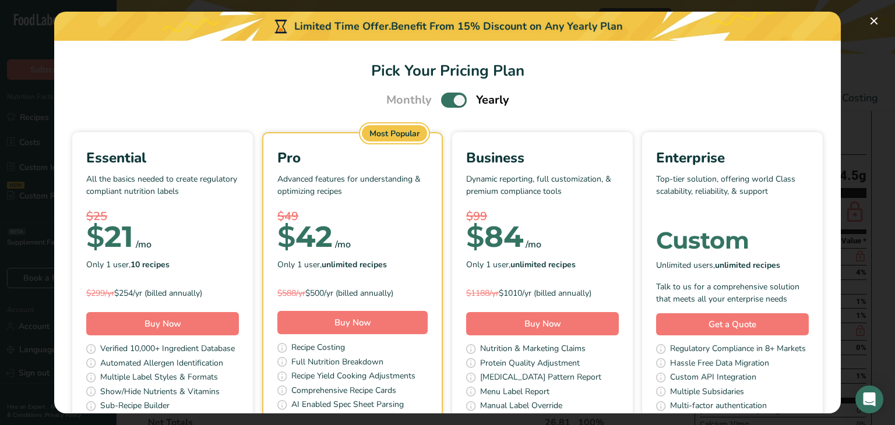
click at [450, 98] on span "Pick Your Pricing Plan Modal" at bounding box center [454, 100] width 26 height 15
click at [449, 98] on input "Pick Your Pricing Plan Modal" at bounding box center [445, 101] width 8 height 8
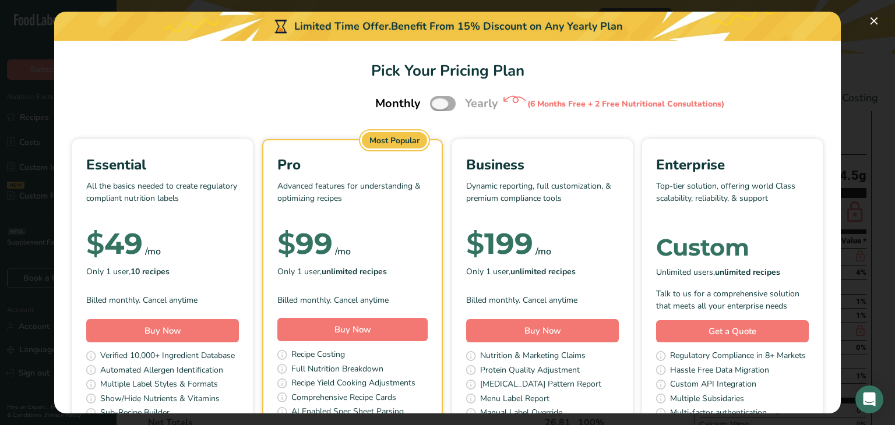
click at [440, 109] on span "Pick Your Pricing Plan Modal" at bounding box center [443, 103] width 26 height 15
click at [438, 108] on input "Pick Your Pricing Plan Modal" at bounding box center [434, 104] width 8 height 8
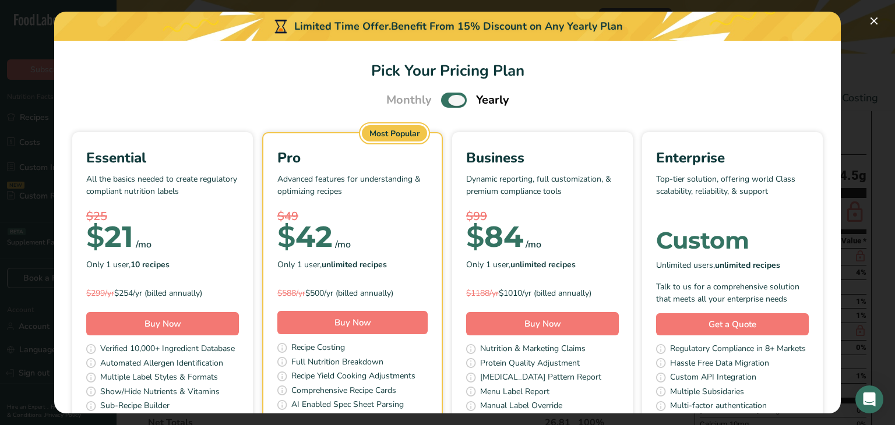
click at [455, 101] on span "Pick Your Pricing Plan Modal" at bounding box center [454, 100] width 26 height 15
click at [449, 101] on input "Pick Your Pricing Plan Modal" at bounding box center [445, 101] width 8 height 8
checkbox input "false"
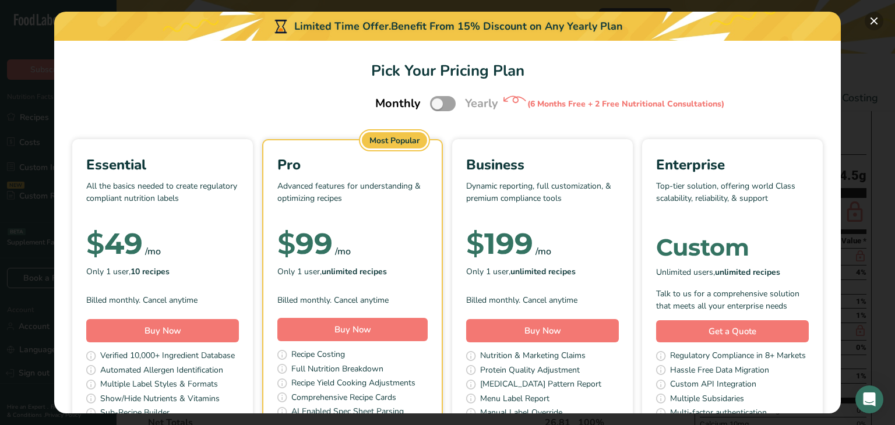
click at [872, 19] on button "Pick Your Pricing Plan Modal" at bounding box center [874, 21] width 19 height 19
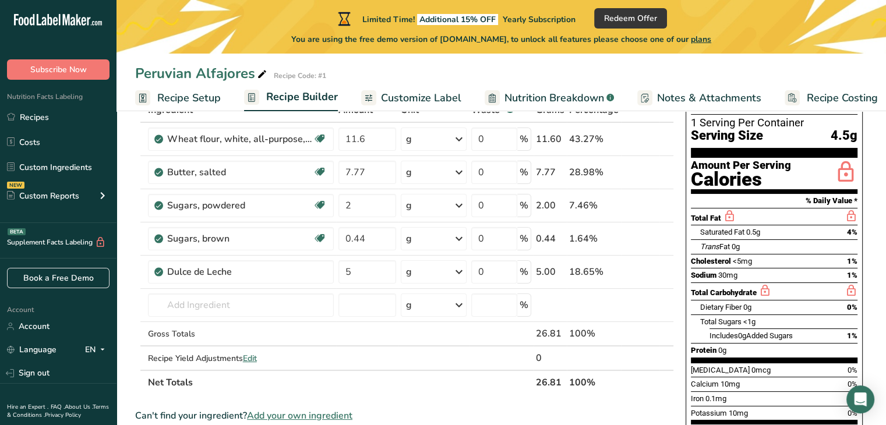
scroll to position [26, 0]
